Goal: Navigation & Orientation: Find specific page/section

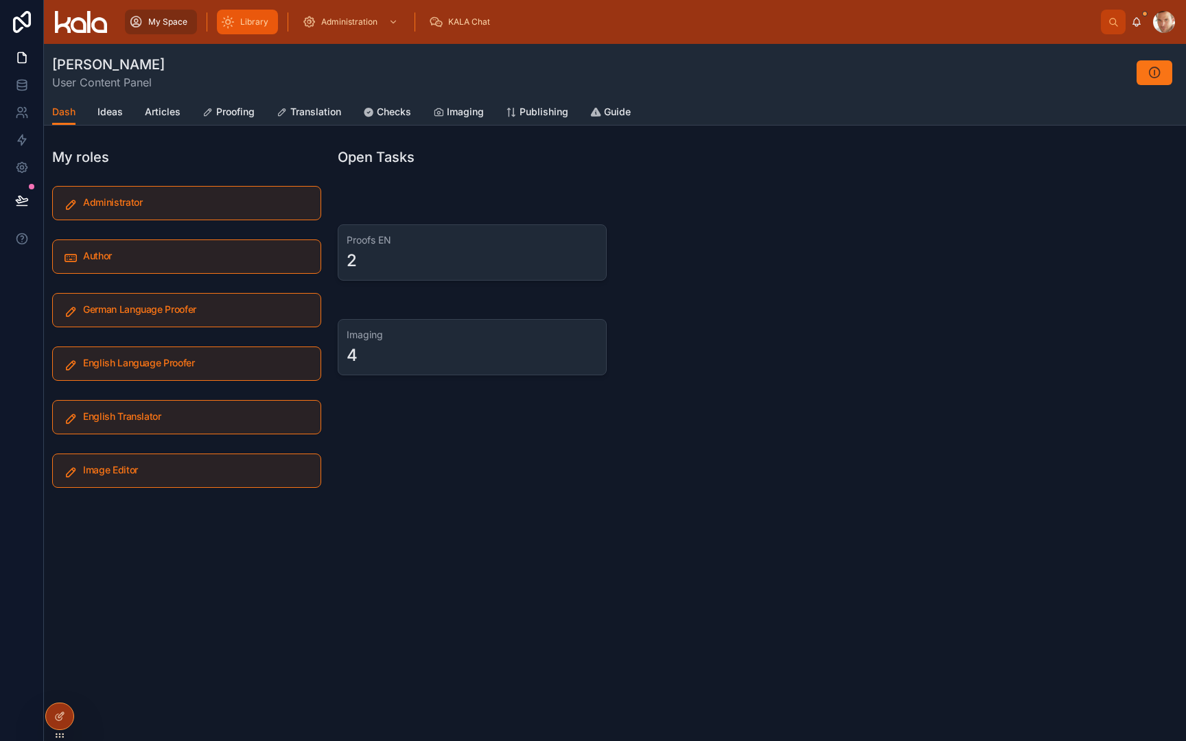
click at [245, 21] on span "Library" at bounding box center [254, 21] width 28 height 11
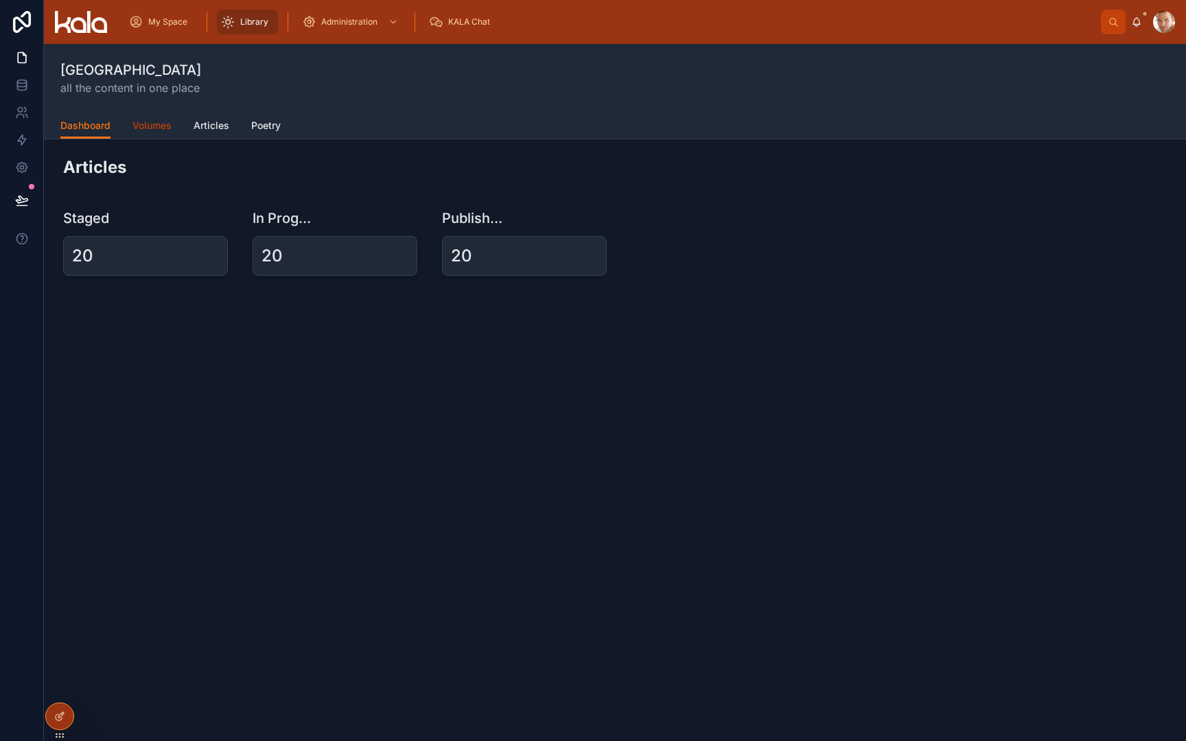
click at [150, 128] on span "Volumes" at bounding box center [152, 126] width 39 height 14
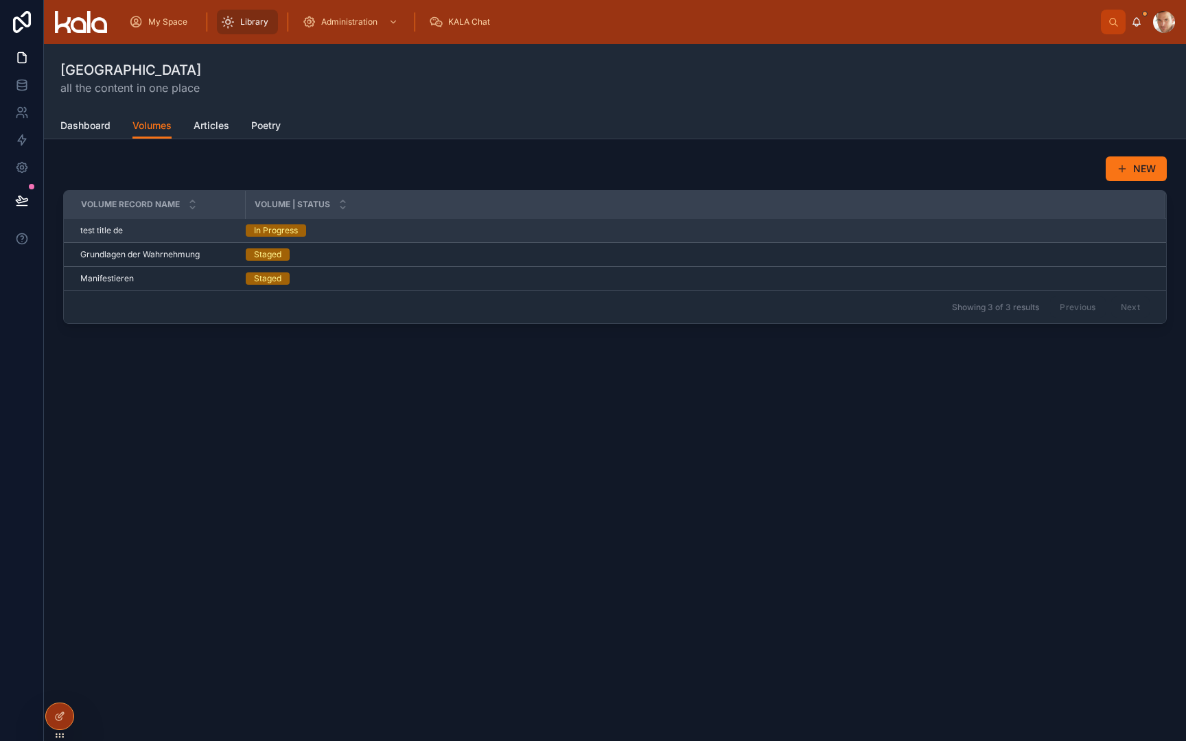
click at [163, 233] on div "test title de test title de" at bounding box center [158, 230] width 157 height 11
